Goal: Task Accomplishment & Management: Manage account settings

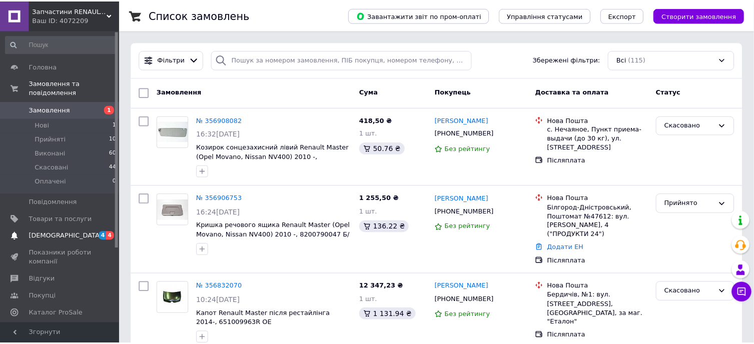
scroll to position [50, 0]
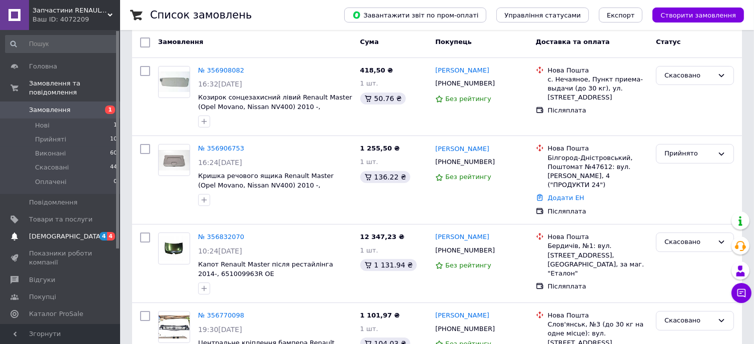
click at [111, 232] on span "4" at bounding box center [111, 236] width 8 height 9
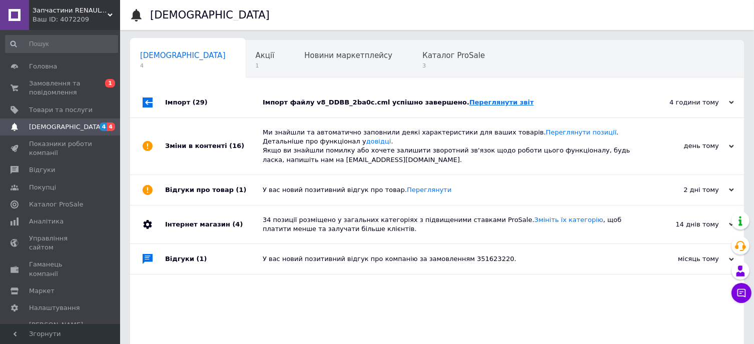
click at [478, 101] on link "Переглянути звіт" at bounding box center [501, 103] width 65 height 8
